Goal: Task Accomplishment & Management: Use online tool/utility

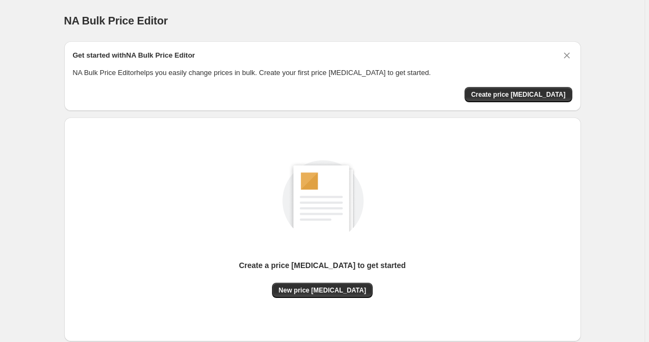
scroll to position [65, 0]
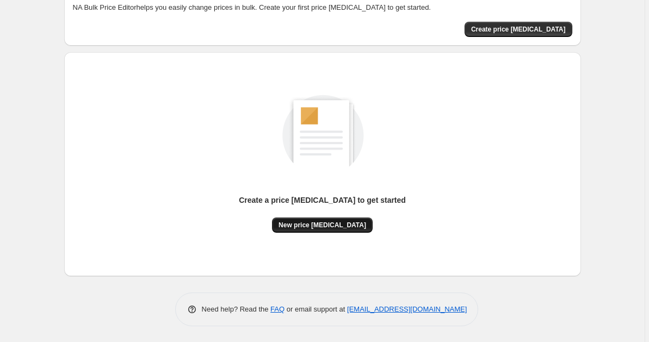
click at [343, 227] on span "New price [MEDICAL_DATA]" at bounding box center [323, 225] width 88 height 9
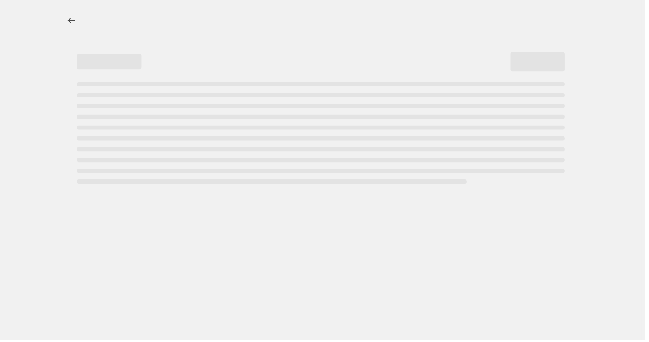
select select "percentage"
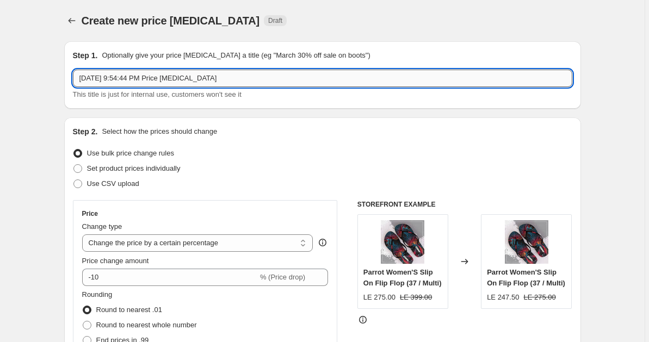
click at [232, 81] on input "[DATE] 9:54:44 PM Price [MEDICAL_DATA]" at bounding box center [323, 78] width 500 height 17
type input "S"
type input "[PERSON_NAME] update [DATE]"
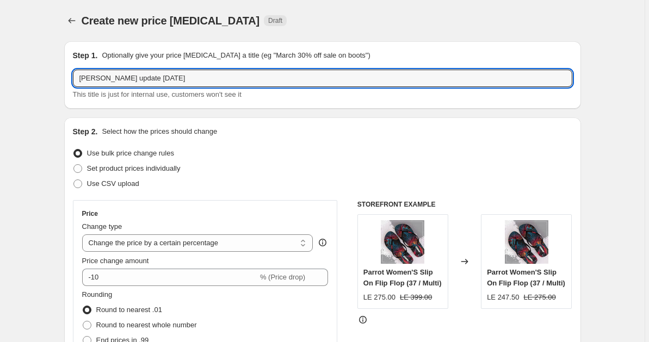
click at [299, 132] on div "Step 2. Select how the prices should change" at bounding box center [323, 131] width 500 height 11
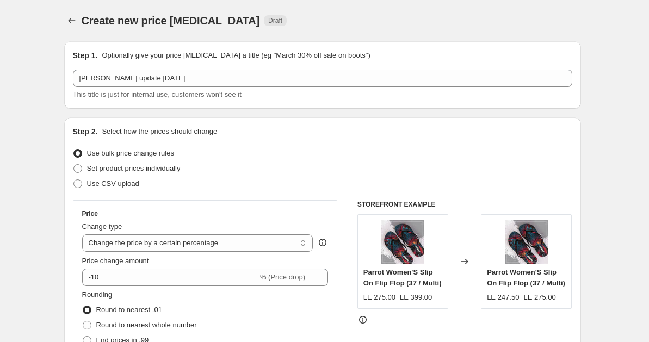
scroll to position [37, 0]
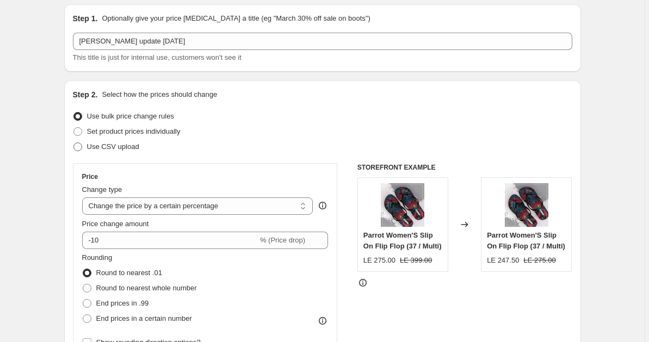
click at [107, 149] on span "Use CSV upload" at bounding box center [113, 147] width 52 height 8
click at [74, 143] on input "Use CSV upload" at bounding box center [73, 143] width 1 height 1
radio input "true"
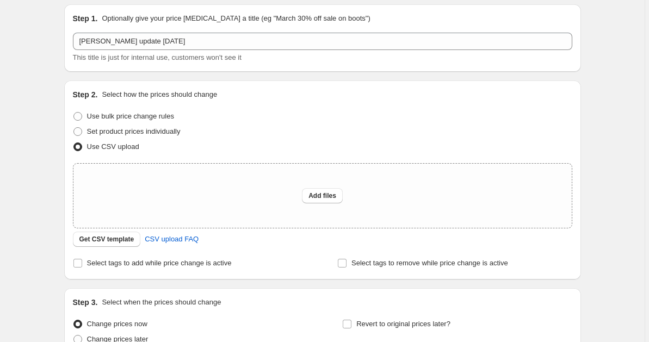
scroll to position [96, 0]
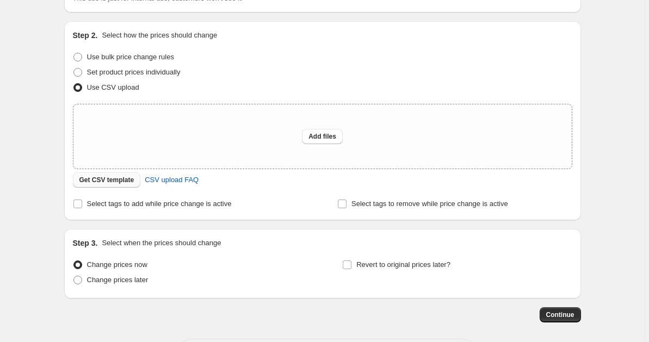
click at [120, 181] on span "Get CSV template" at bounding box center [106, 180] width 55 height 9
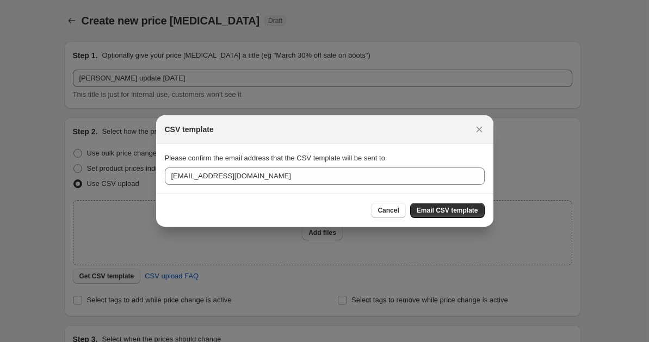
scroll to position [0, 0]
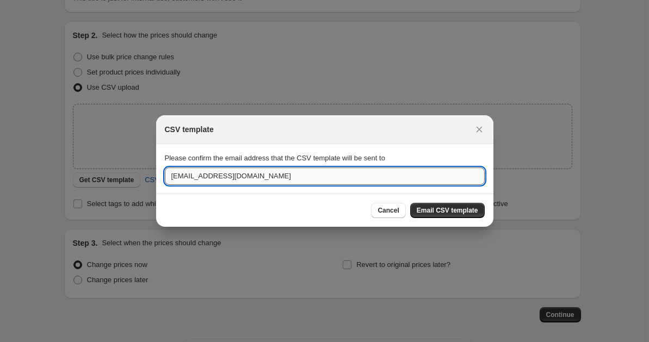
click at [272, 176] on input "[EMAIL_ADDRESS][DOMAIN_NAME]" at bounding box center [325, 176] width 320 height 17
click at [208, 178] on input "se" at bounding box center [325, 176] width 320 height 17
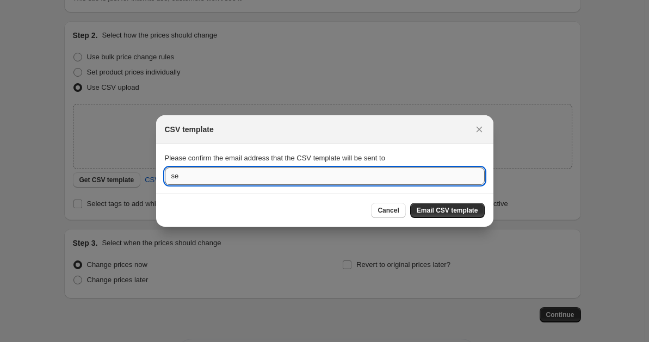
click at [208, 178] on input "se" at bounding box center [325, 176] width 320 height 17
paste input "[EMAIL_ADDRESS][DOMAIN_NAME]"
type input "[EMAIL_ADDRESS][DOMAIN_NAME]"
click at [436, 213] on span "Email CSV template" at bounding box center [447, 210] width 61 height 9
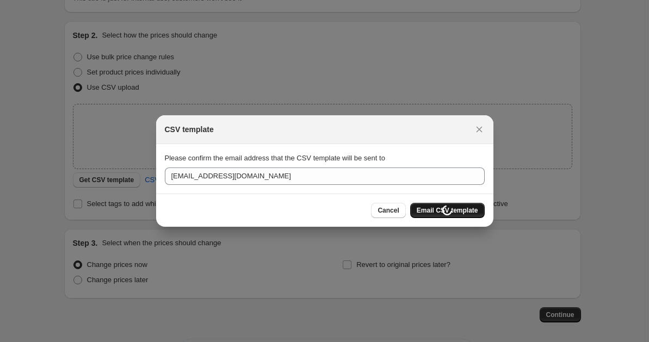
scroll to position [96, 0]
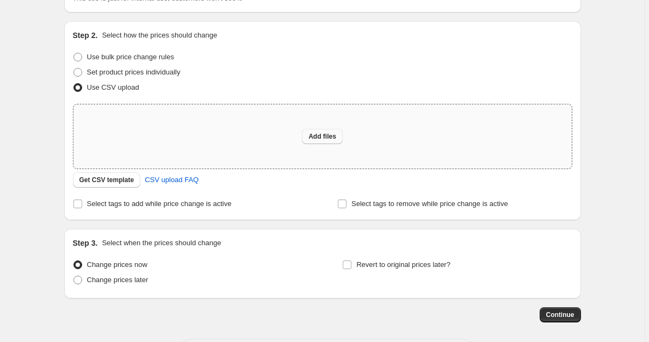
click at [329, 142] on button "Add files" at bounding box center [322, 136] width 41 height 15
click at [189, 181] on span "CSV upload FAQ" at bounding box center [172, 180] width 54 height 11
click at [321, 144] on div "Add files" at bounding box center [322, 136] width 499 height 64
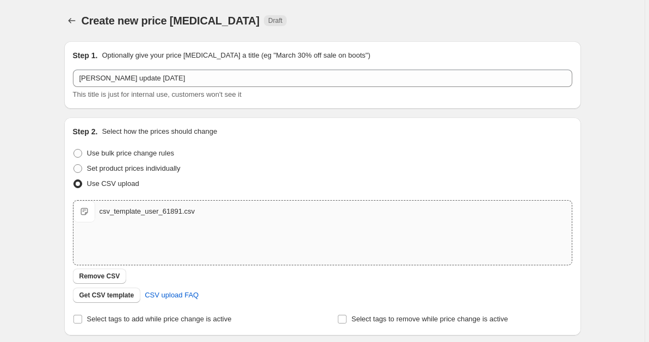
scroll to position [162, 0]
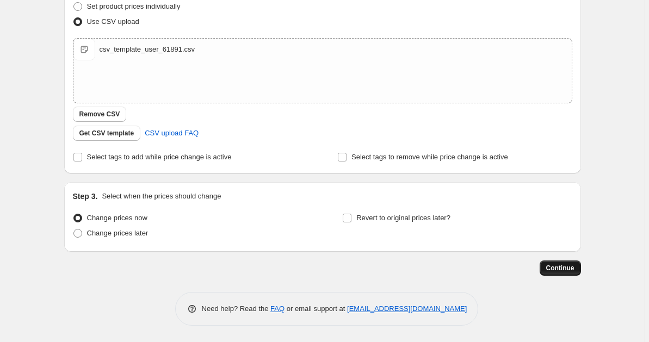
click at [556, 270] on span "Continue" at bounding box center [560, 268] width 28 height 9
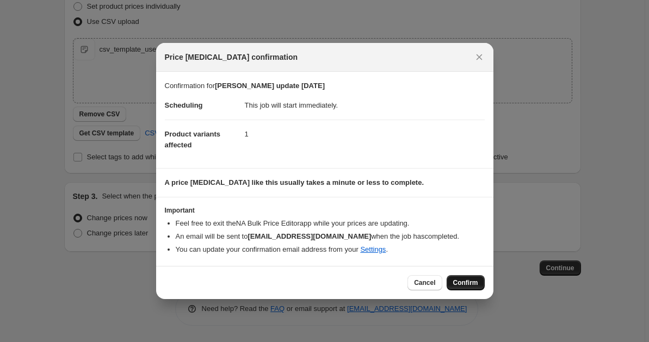
click at [463, 288] on button "Confirm" at bounding box center [466, 282] width 38 height 15
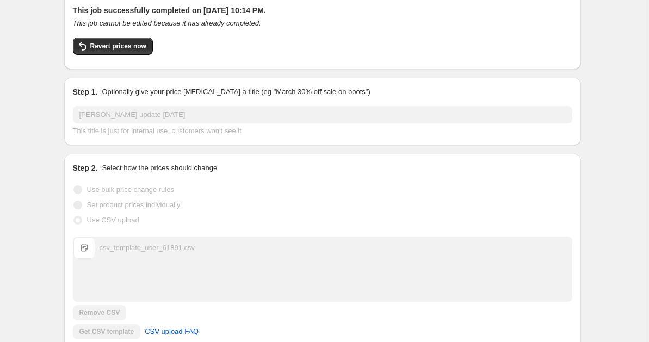
scroll to position [66, 0]
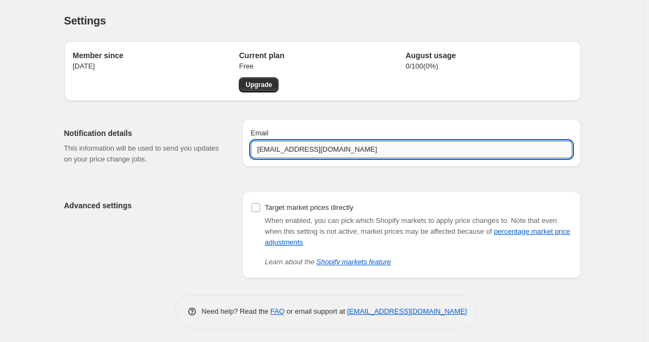
click at [274, 147] on input "[EMAIL_ADDRESS][DOMAIN_NAME]" at bounding box center [412, 149] width 322 height 17
paste input "email"
paste input "[EMAIL_ADDRESS][DOMAIN_NAME]"
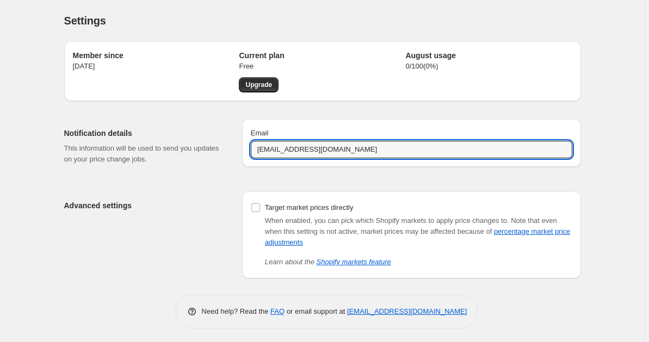
type input "[EMAIL_ADDRESS][DOMAIN_NAME]"
click at [221, 168] on div "Notification details This information will be used to send you updates on your …" at bounding box center [148, 146] width 169 height 54
